Goal: Information Seeking & Learning: Learn about a topic

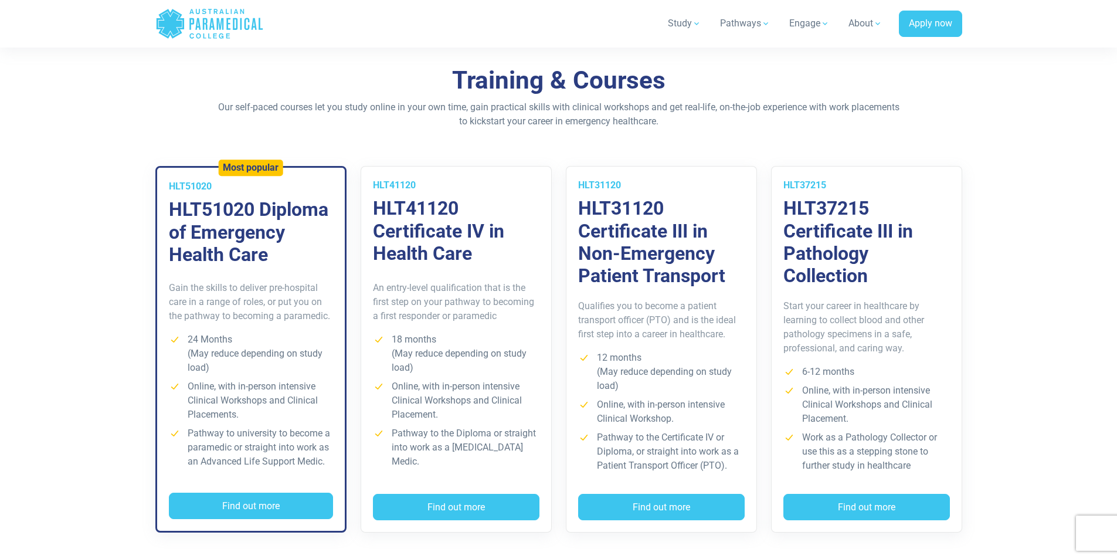
scroll to position [821, 0]
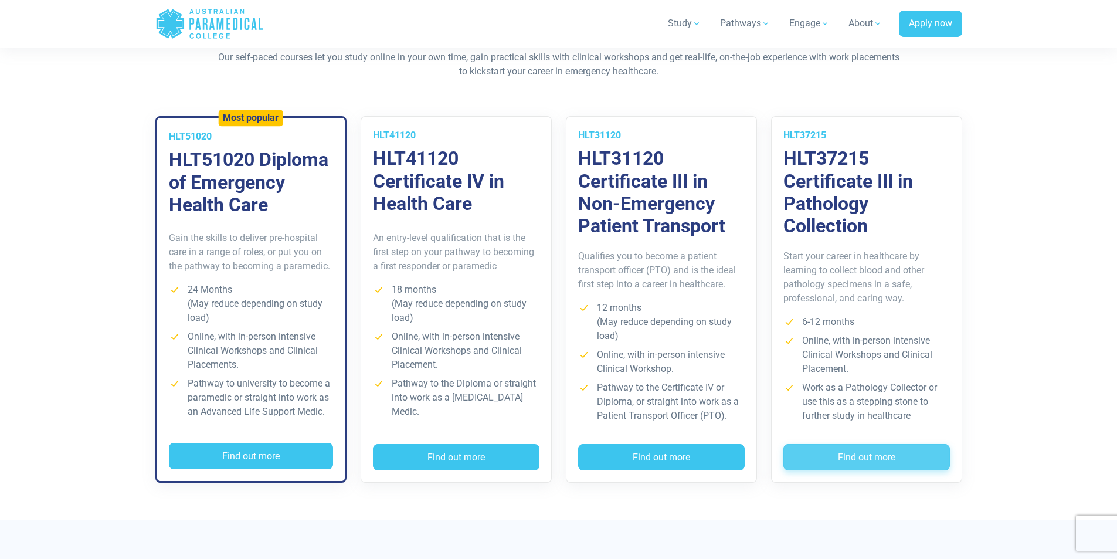
click at [850, 452] on button "Find out more" at bounding box center [866, 457] width 166 height 27
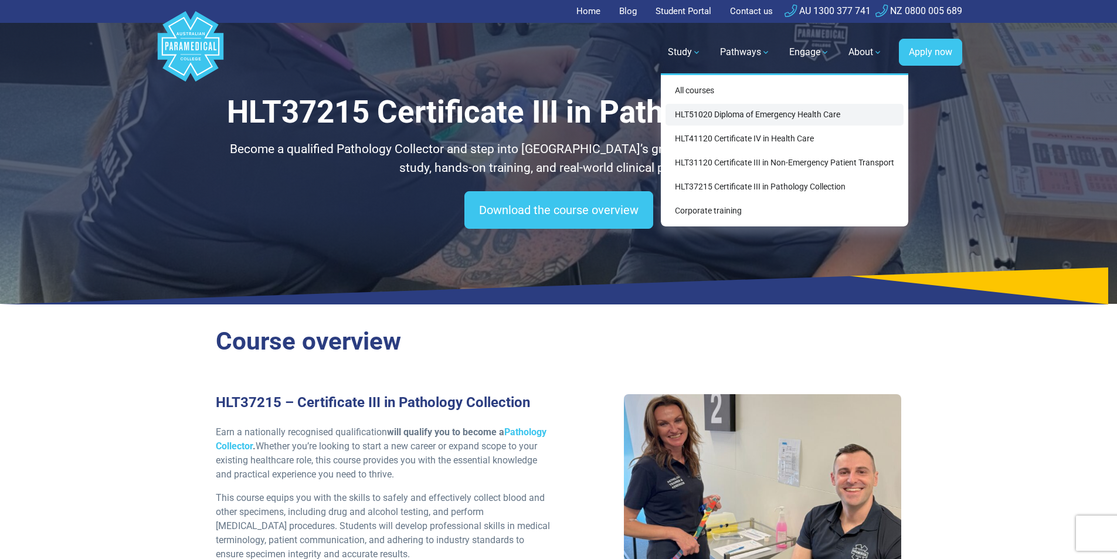
click at [710, 117] on link "HLT51020 Diploma of Emergency Health Care" at bounding box center [784, 115] width 238 height 22
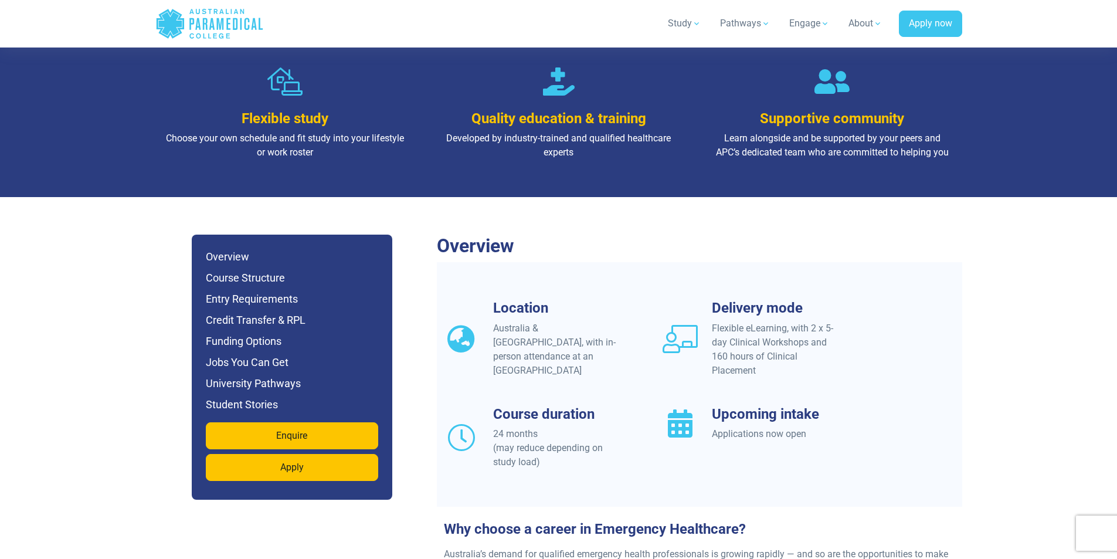
scroll to position [879, 0]
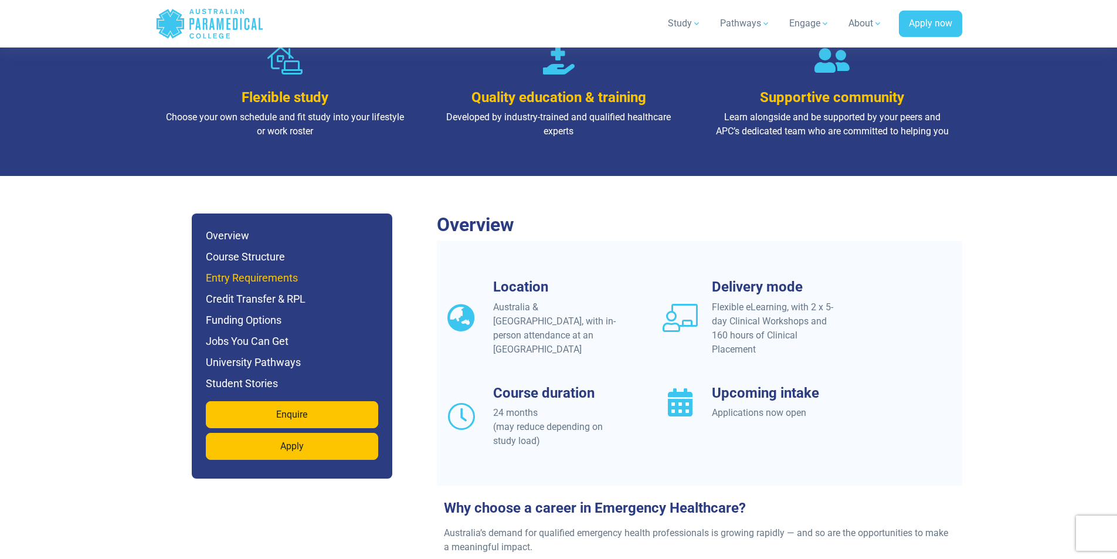
click at [233, 270] on h6 "Entry Requirements" at bounding box center [292, 278] width 172 height 16
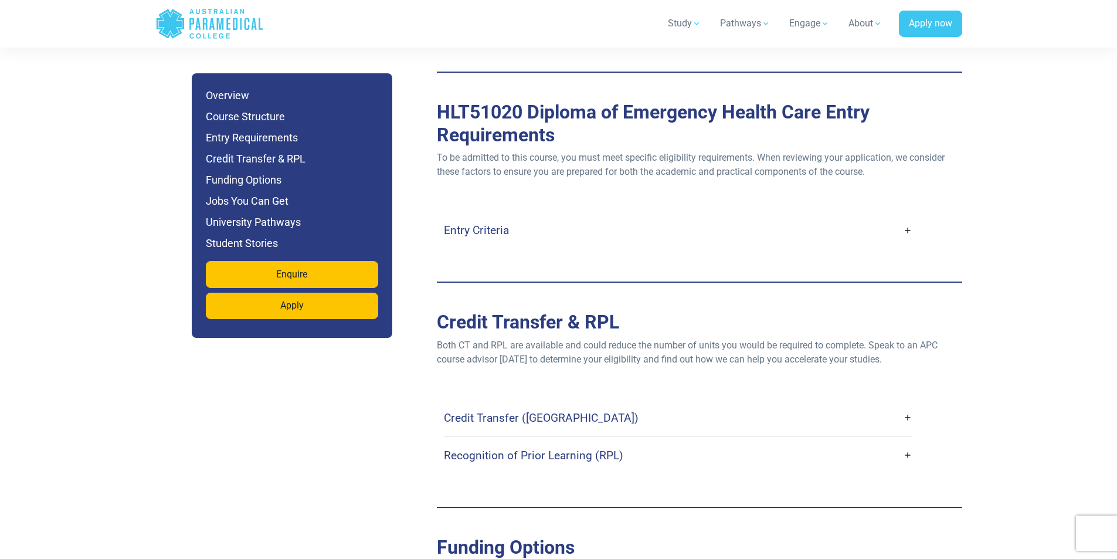
scroll to position [3119, 0]
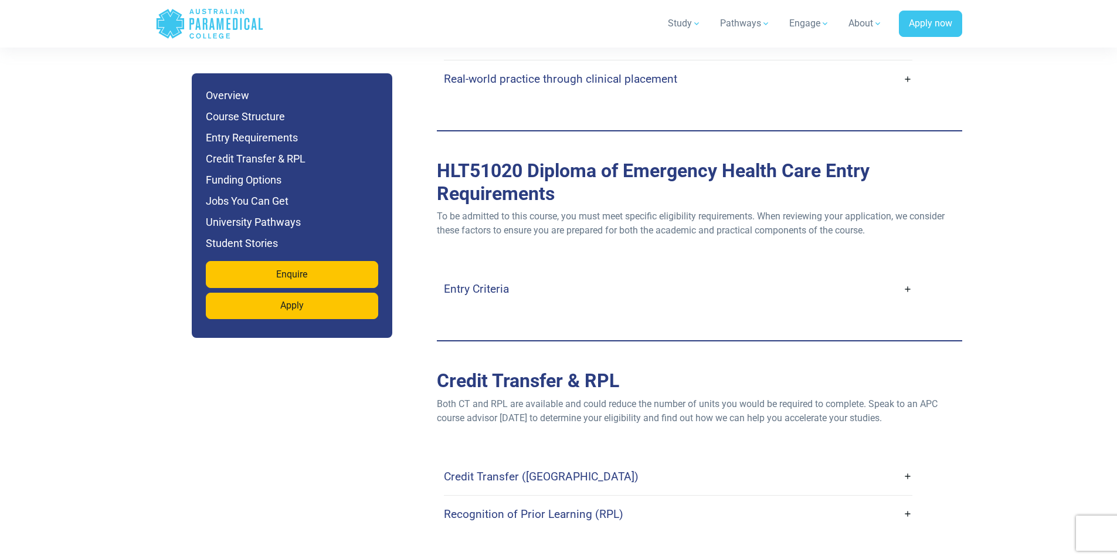
click at [615, 284] on div "Entry Criteria Age : Applicants must be at least 16 years old (parental consent…" at bounding box center [699, 289] width 525 height 84
drag, startPoint x: 581, startPoint y: 244, endPoint x: 610, endPoint y: 241, distance: 28.3
click at [580, 275] on link "Entry Criteria" at bounding box center [678, 289] width 468 height 28
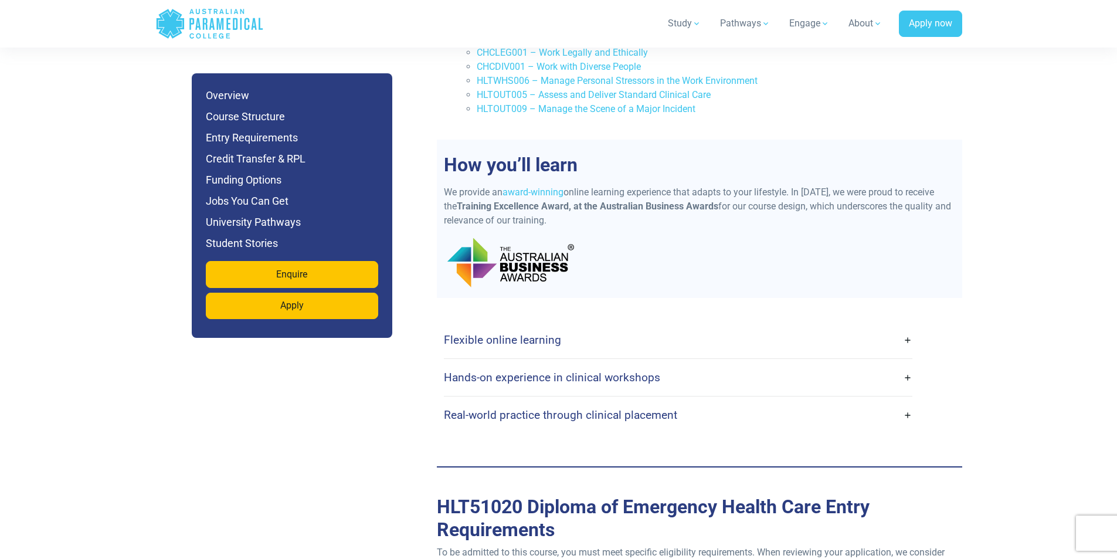
scroll to position [2826, 0]
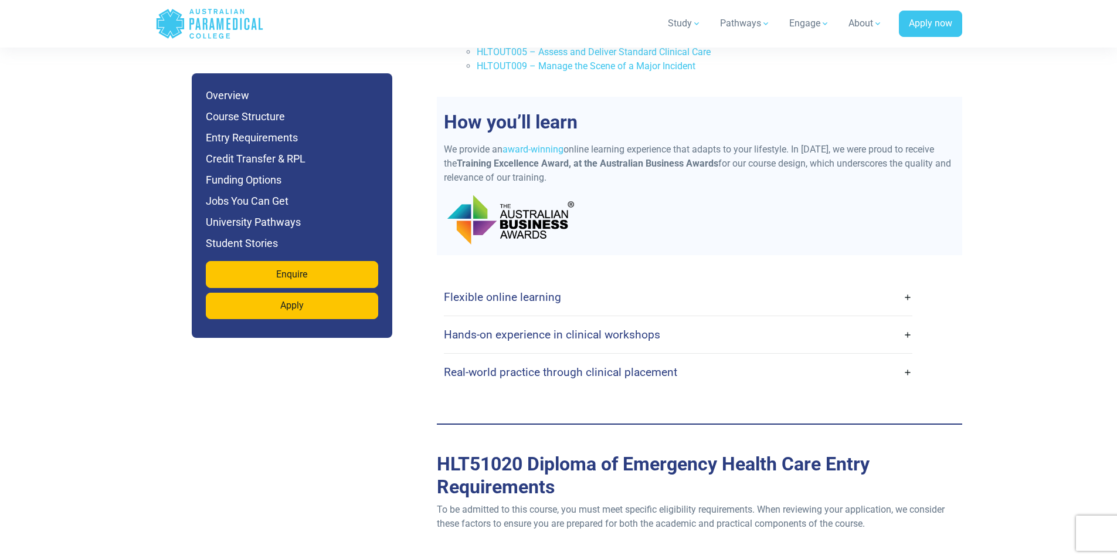
click at [661, 283] on link "Flexible online learning" at bounding box center [678, 297] width 468 height 28
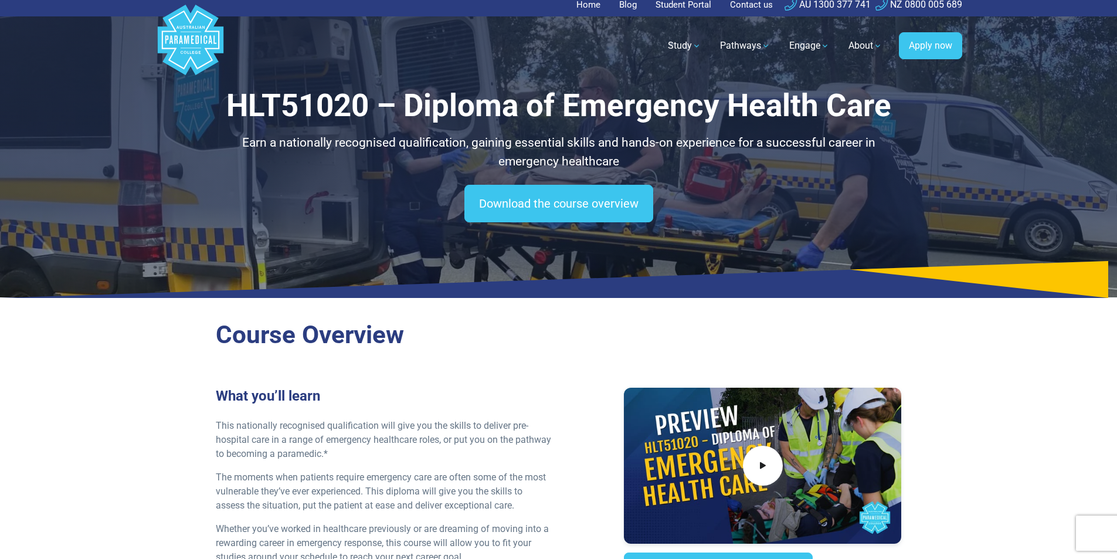
scroll to position [0, 0]
